Goal: Transaction & Acquisition: Download file/media

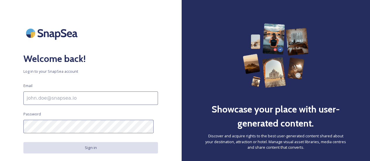
click at [72, 101] on input at bounding box center [90, 98] width 134 height 13
click at [61, 98] on input at bounding box center [90, 98] width 134 height 13
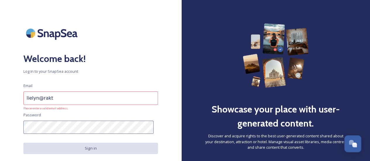
type input "[EMAIL_ADDRESS][DOMAIN_NAME]"
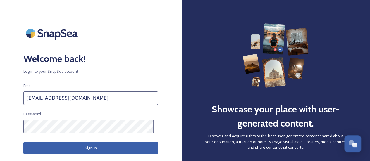
click at [92, 145] on button "Sign in" at bounding box center [90, 148] width 134 height 12
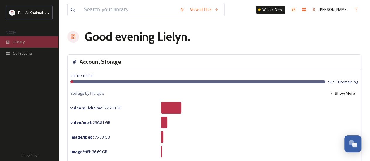
click at [28, 43] on div "Library" at bounding box center [29, 41] width 58 height 11
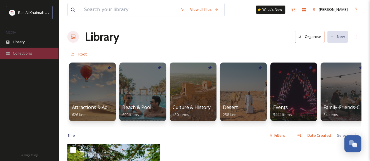
click at [27, 55] on span "Collections" at bounding box center [22, 54] width 19 height 6
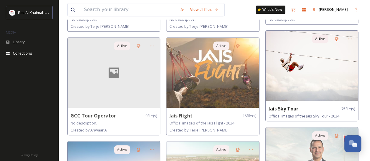
scroll to position [234, 0]
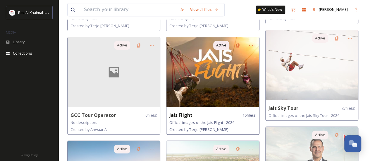
click at [191, 80] on img at bounding box center [212, 72] width 92 height 70
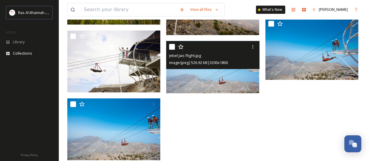
scroll to position [326, 0]
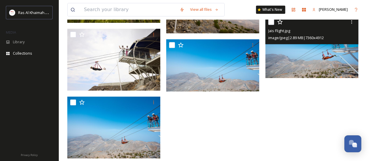
click at [308, 68] on img at bounding box center [311, 47] width 93 height 62
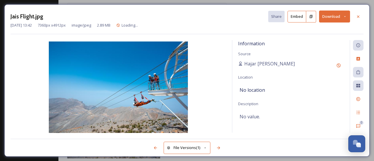
click at [332, 17] on button "Download" at bounding box center [334, 17] width 31 height 12
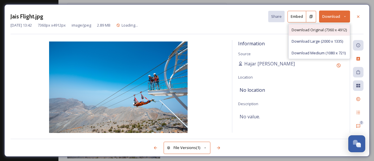
click at [316, 28] on span "Download Original (7360 x 4912)" at bounding box center [319, 30] width 55 height 6
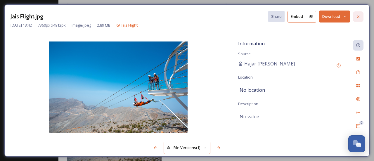
click at [363, 17] on div at bounding box center [358, 16] width 11 height 11
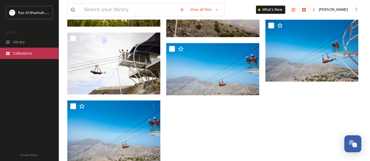
click at [20, 57] on div "Collections" at bounding box center [29, 53] width 58 height 11
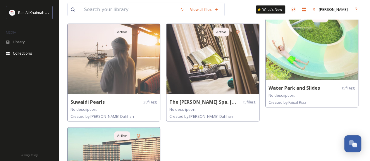
scroll to position [585, 0]
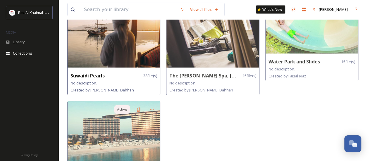
click at [115, 48] on img at bounding box center [114, 33] width 92 height 70
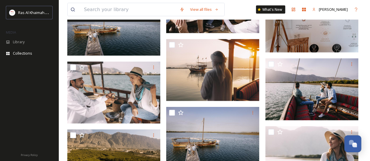
scroll to position [614, 0]
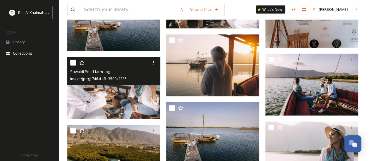
click at [120, 95] on img at bounding box center [113, 88] width 93 height 62
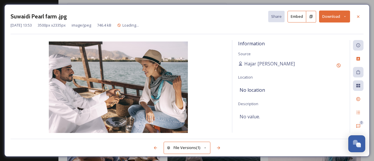
click at [331, 16] on button "Download" at bounding box center [334, 17] width 31 height 12
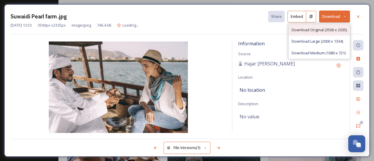
click at [321, 30] on span "Download Original (3500 x 2335)" at bounding box center [319, 30] width 55 height 6
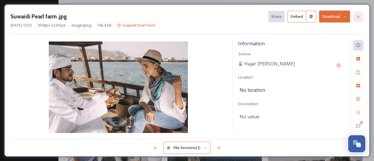
click at [358, 17] on icon at bounding box center [358, 16] width 2 height 2
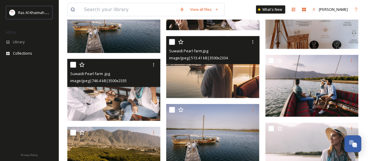
scroll to position [614, 0]
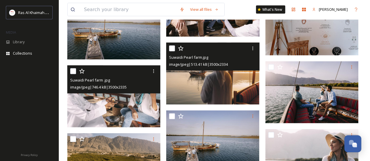
click at [211, 85] on img at bounding box center [212, 74] width 93 height 62
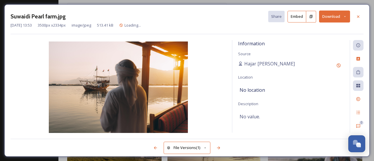
click at [328, 18] on button "Download" at bounding box center [334, 17] width 31 height 12
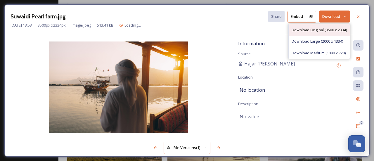
click at [300, 31] on span "Download Original (3500 x 2334)" at bounding box center [319, 30] width 55 height 6
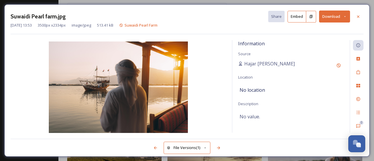
click at [355, 17] on div at bounding box center [358, 16] width 11 height 11
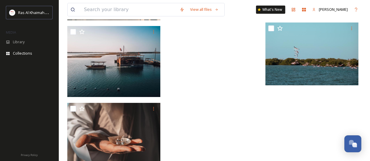
scroll to position [1073, 0]
